Goal: Task Accomplishment & Management: Manage account settings

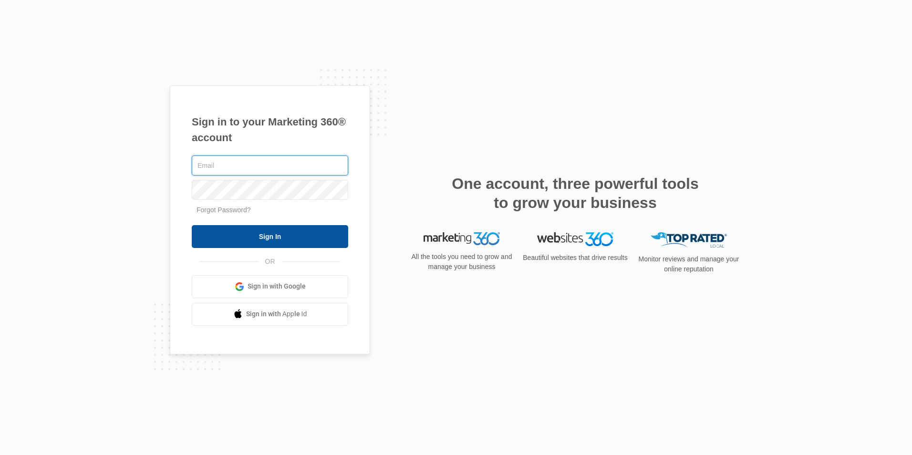
type input "[PERSON_NAME][EMAIL_ADDRESS][DOMAIN_NAME]"
click at [263, 238] on input "Sign In" at bounding box center [270, 236] width 156 height 23
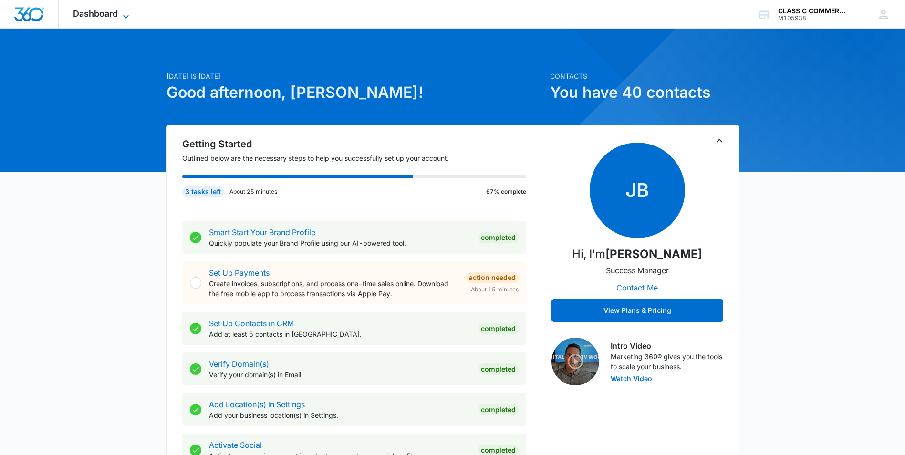
click at [109, 13] on span "Dashboard" at bounding box center [95, 14] width 45 height 10
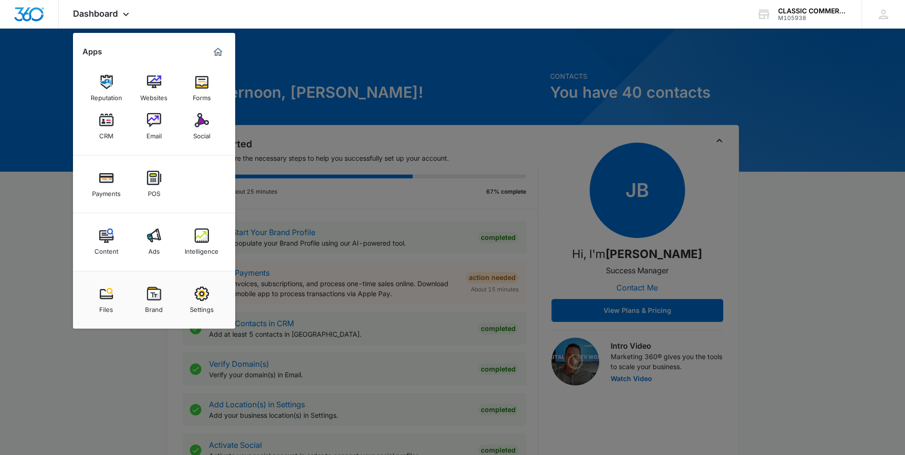
click at [205, 231] on img at bounding box center [202, 235] width 14 height 14
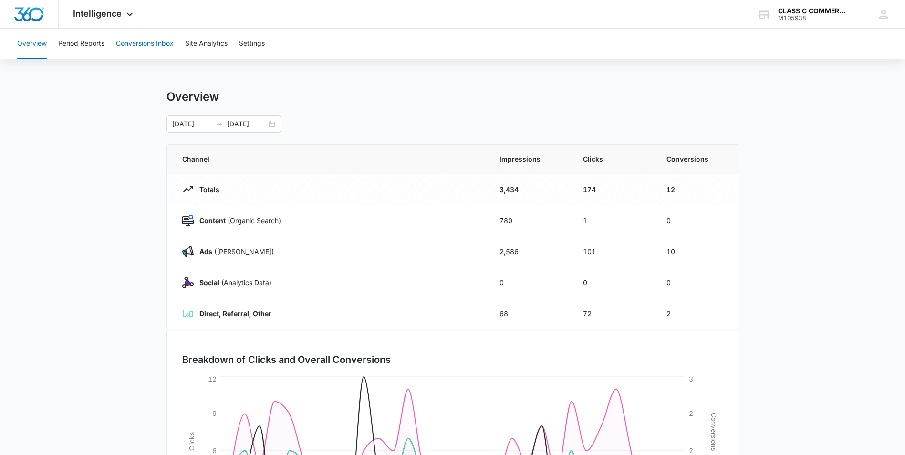
click at [140, 39] on button "Conversions Inbox" at bounding box center [145, 44] width 58 height 31
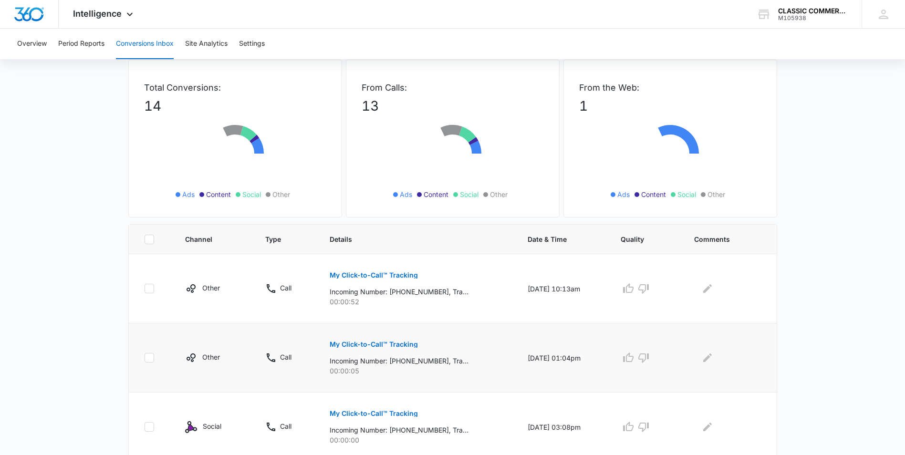
scroll to position [143, 0]
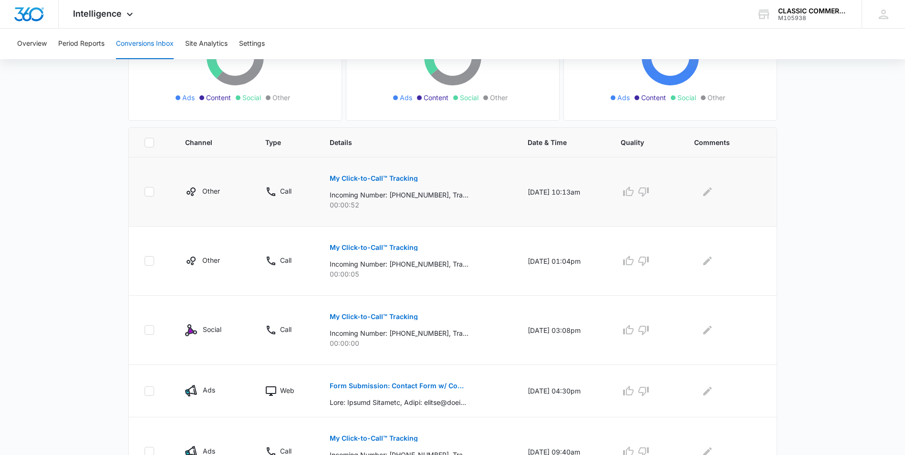
click at [349, 179] on p "My Click-to-Call™ Tracking" at bounding box center [373, 178] width 88 height 7
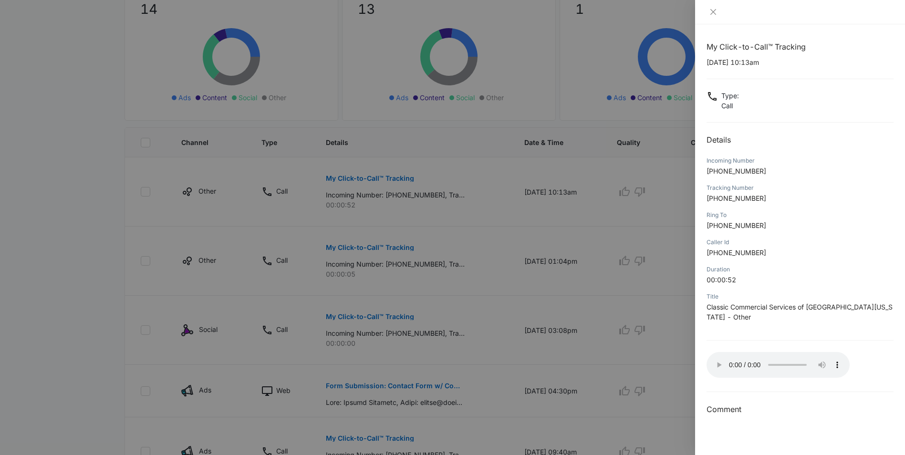
click at [643, 189] on div at bounding box center [452, 227] width 905 height 455
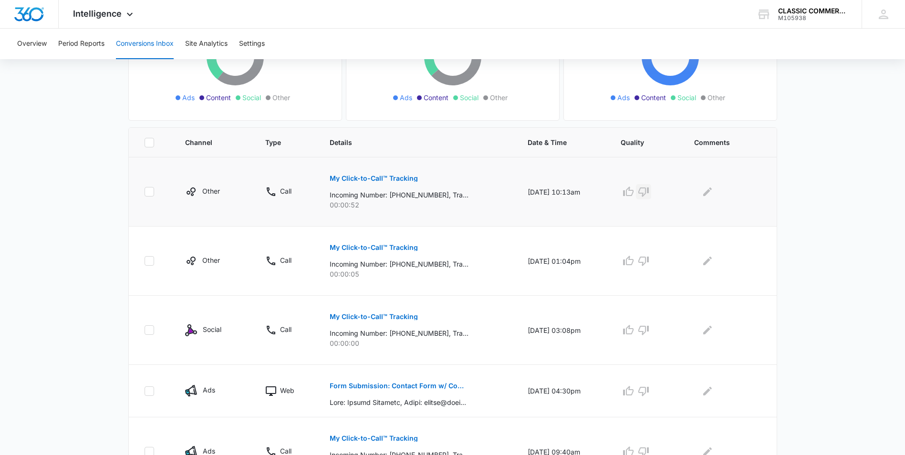
click at [648, 194] on icon "button" at bounding box center [643, 192] width 10 height 10
click at [703, 195] on button "Edit Comments" at bounding box center [707, 191] width 15 height 15
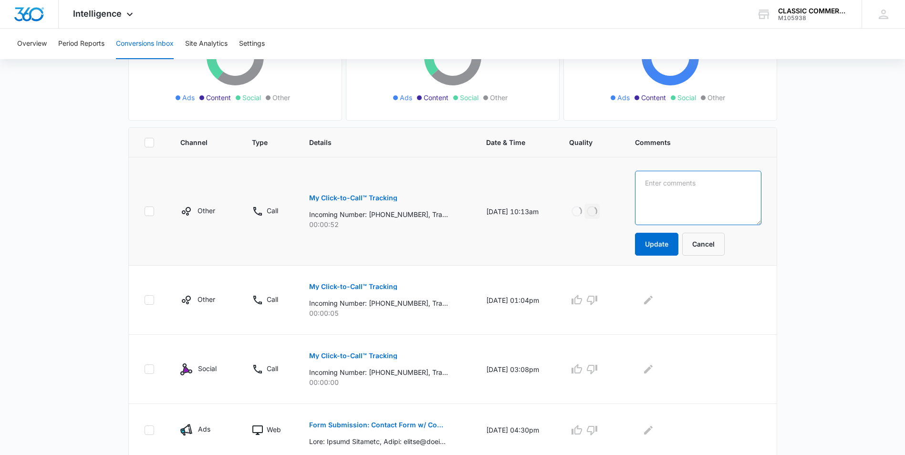
click at [683, 200] on textarea at bounding box center [698, 198] width 126 height 54
type textarea "telemarketing"
click at [659, 251] on button "Update" at bounding box center [656, 244] width 43 height 23
click at [339, 282] on button "My Click-to-Call™ Tracking" at bounding box center [353, 286] width 88 height 23
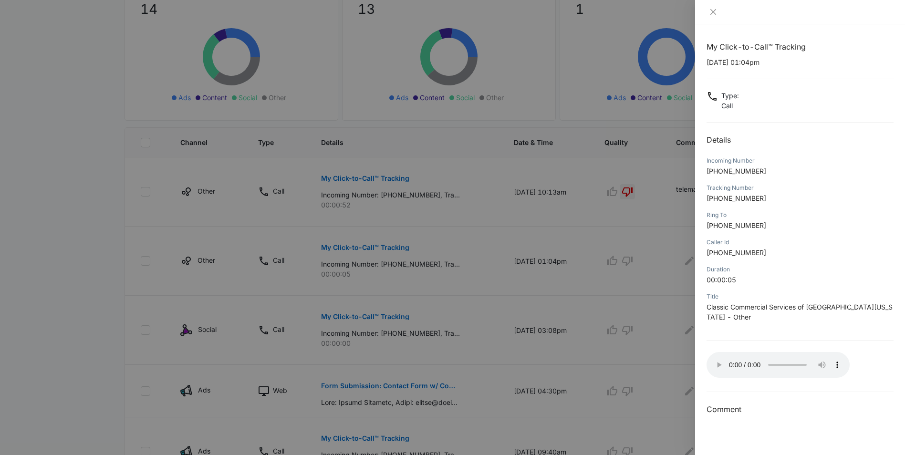
drag, startPoint x: 651, startPoint y: 253, endPoint x: 656, endPoint y: 255, distance: 5.1
click at [651, 254] on div at bounding box center [452, 227] width 905 height 455
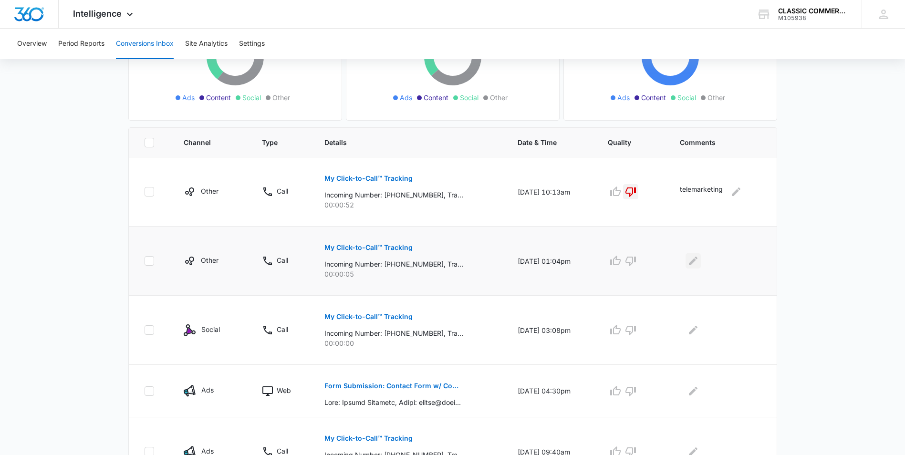
click at [692, 257] on icon "Edit Comments" at bounding box center [692, 260] width 11 height 11
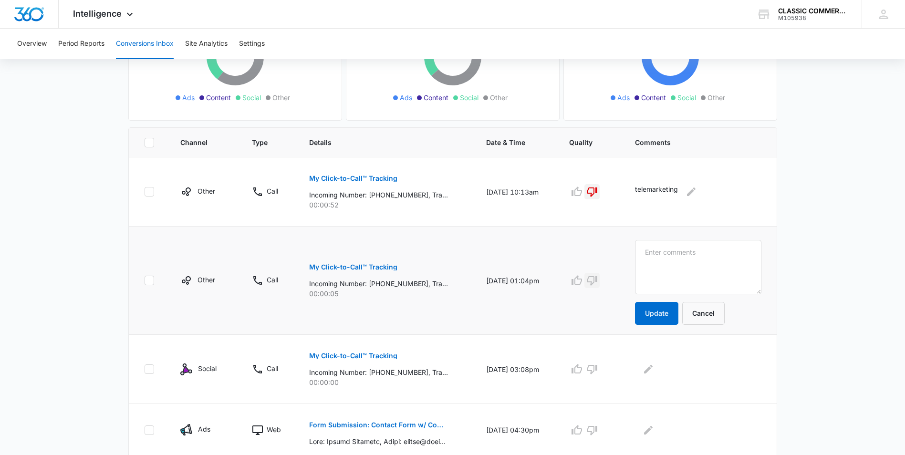
click at [597, 275] on icon "button" at bounding box center [591, 280] width 11 height 11
click at [689, 263] on textarea at bounding box center [698, 267] width 126 height 54
type textarea "telemarketing"
click at [677, 315] on button "Update" at bounding box center [656, 313] width 43 height 23
click at [349, 357] on p "My Click-to-Call™ Tracking" at bounding box center [353, 355] width 88 height 7
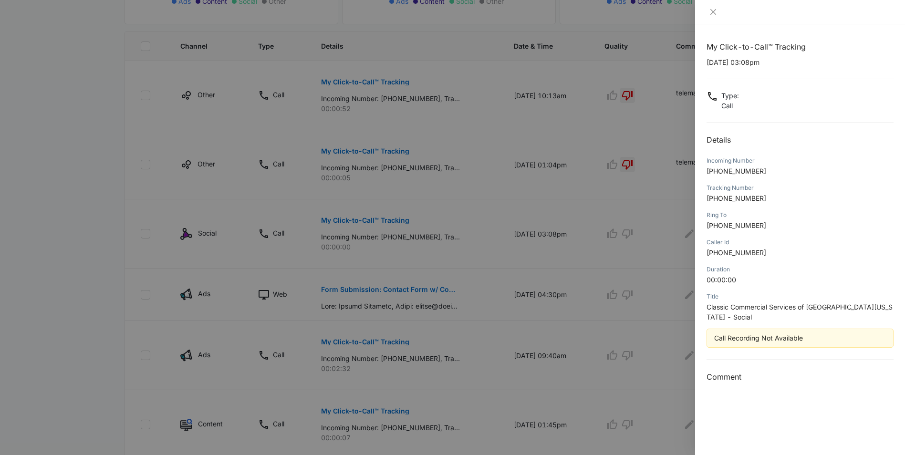
scroll to position [191, 0]
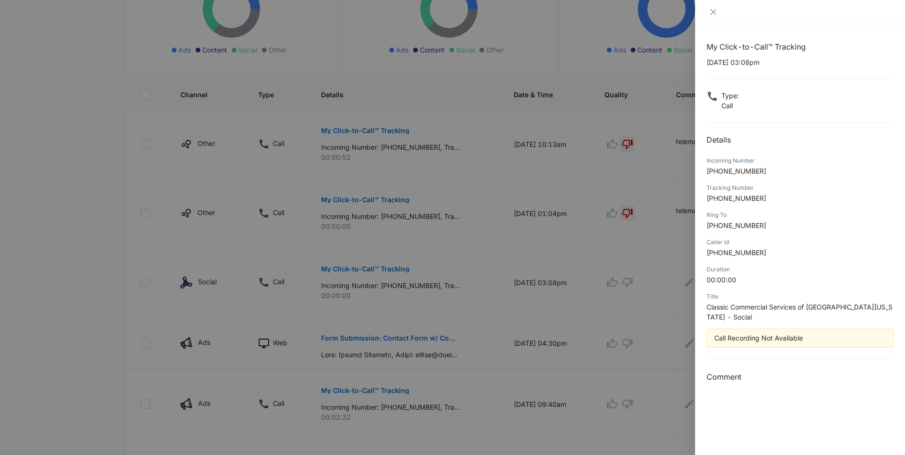
click at [661, 263] on div at bounding box center [452, 227] width 905 height 455
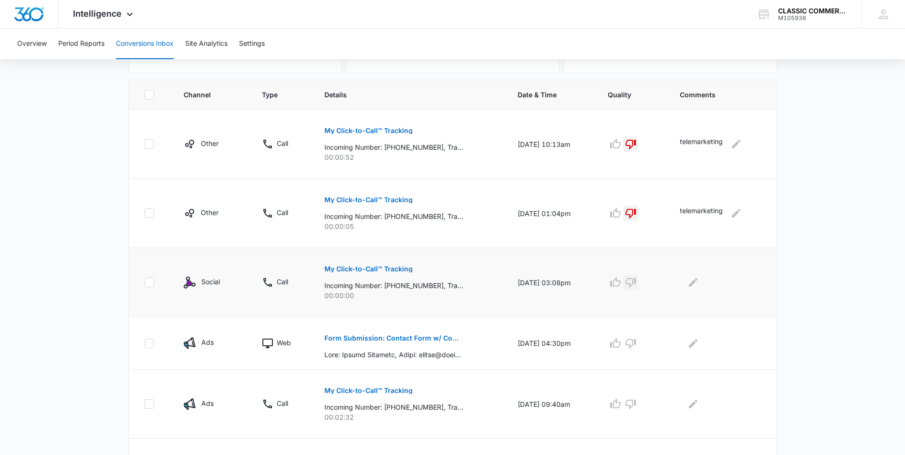
click at [635, 284] on icon "button" at bounding box center [630, 283] width 10 height 10
click at [413, 338] on p "Form Submission: Contact Form w/ Company" at bounding box center [393, 338] width 139 height 7
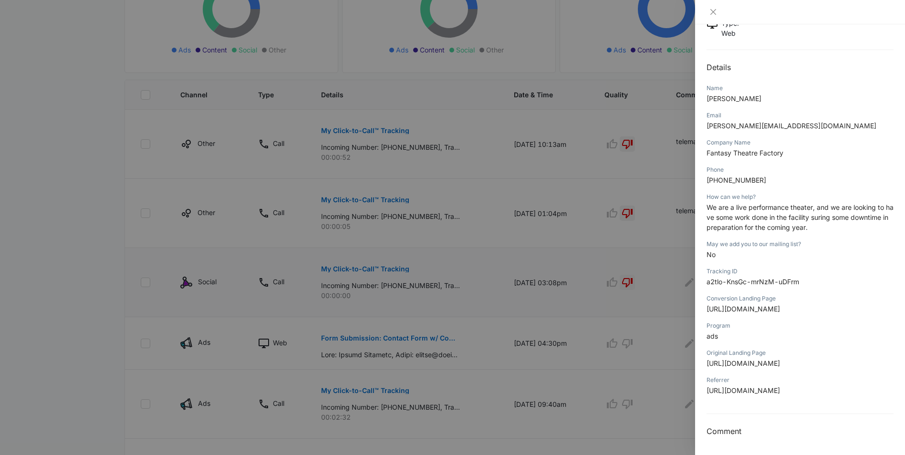
scroll to position [143, 0]
